Goal: Transaction & Acquisition: Download file/media

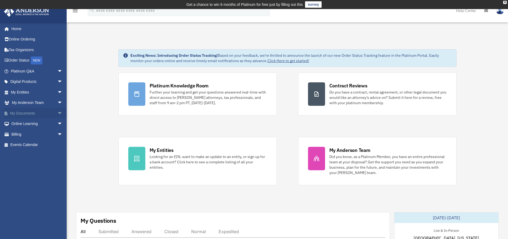
click at [37, 111] on link "My Documents arrow_drop_down" at bounding box center [37, 113] width 67 height 11
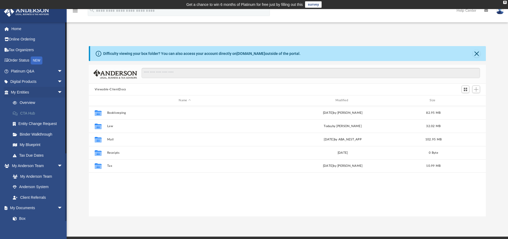
scroll to position [4, 4]
click at [57, 90] on span "arrow_drop_down" at bounding box center [62, 92] width 11 height 11
click at [57, 105] on span "arrow_drop_down" at bounding box center [62, 103] width 11 height 11
click at [21, 125] on link "Box" at bounding box center [38, 124] width 63 height 11
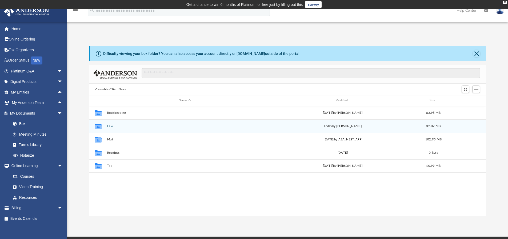
click at [111, 127] on button "Law" at bounding box center [184, 126] width 155 height 3
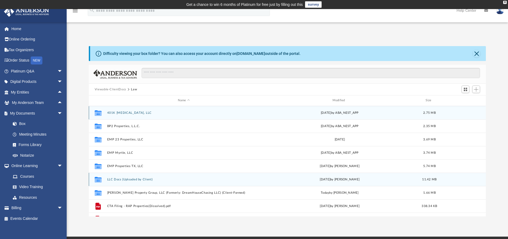
scroll to position [10, 0]
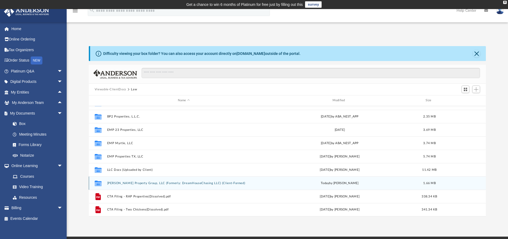
click at [147, 186] on div "Collaborated Folder [PERSON_NAME] Property Group, LLC (Formerly: DreamHouseChas…" at bounding box center [287, 183] width 397 height 13
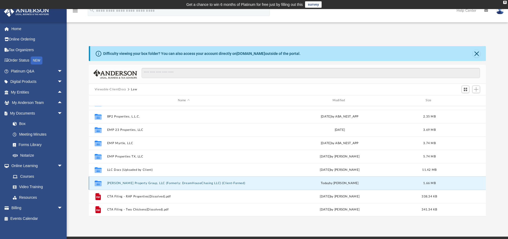
click at [148, 184] on button "[PERSON_NAME] Property Group, LLC (Formerly: DreamHouseChasing LLC) (Client-For…" at bounding box center [184, 183] width 154 height 3
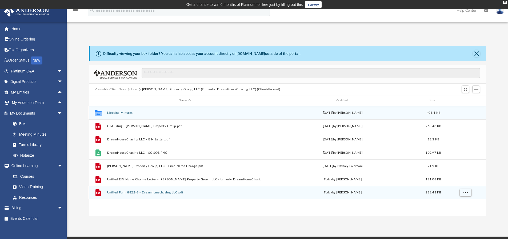
scroll to position [0, 0]
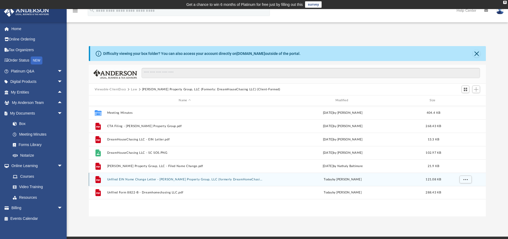
click at [156, 179] on button "Unfiled EIN Name Change Letter - [PERSON_NAME] Property Group, LLC (formerly Dr…" at bounding box center [184, 179] width 155 height 3
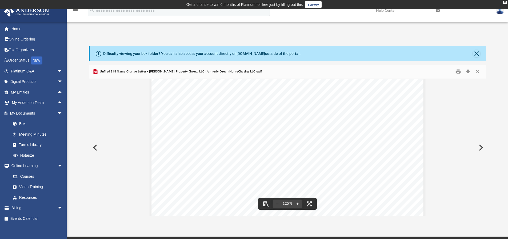
scroll to position [107, 0]
click at [469, 72] on button "Download" at bounding box center [468, 72] width 10 height 8
click at [479, 147] on button "Preview" at bounding box center [480, 147] width 12 height 15
click at [469, 74] on button "Download" at bounding box center [468, 72] width 10 height 8
